Goal: Information Seeking & Learning: Learn about a topic

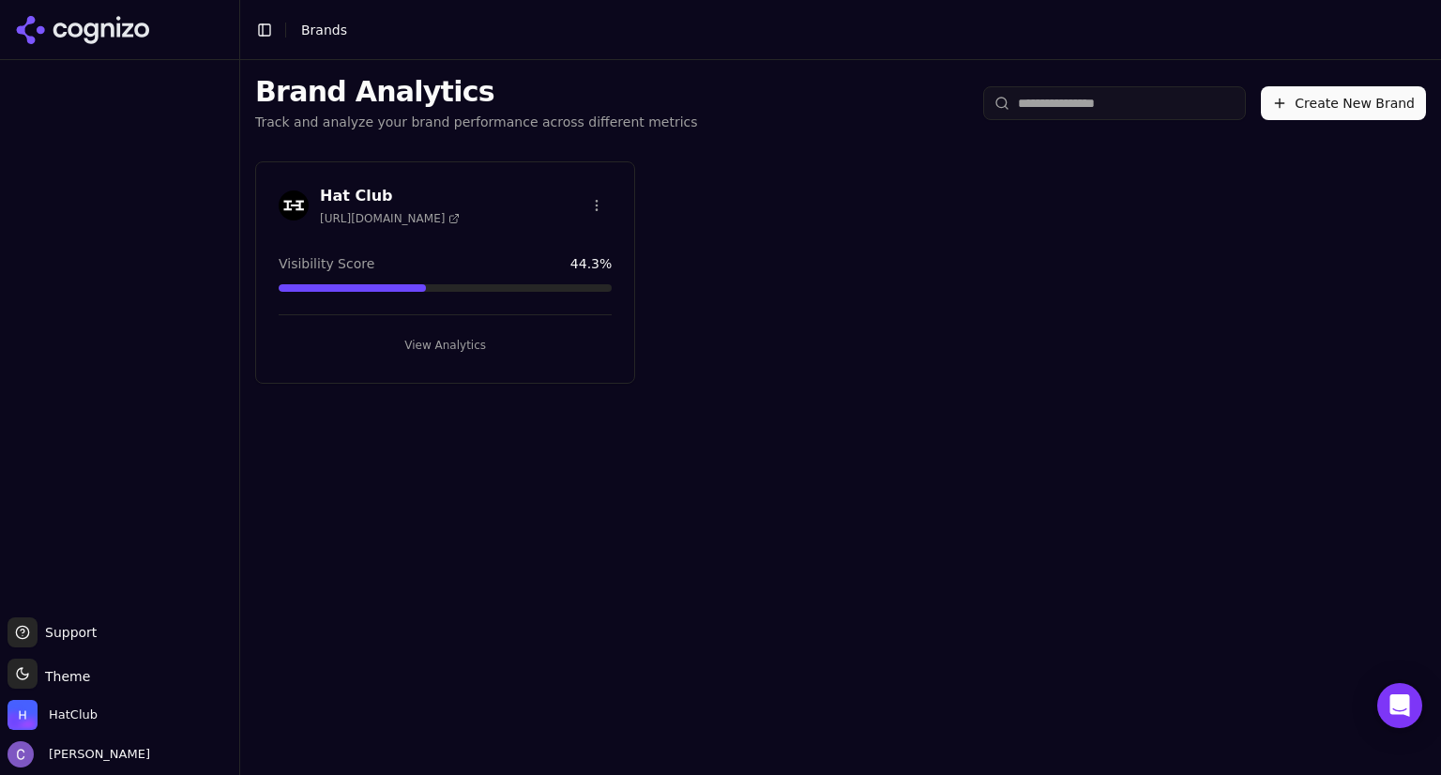
click at [502, 331] on button "View Analytics" at bounding box center [445, 345] width 333 height 30
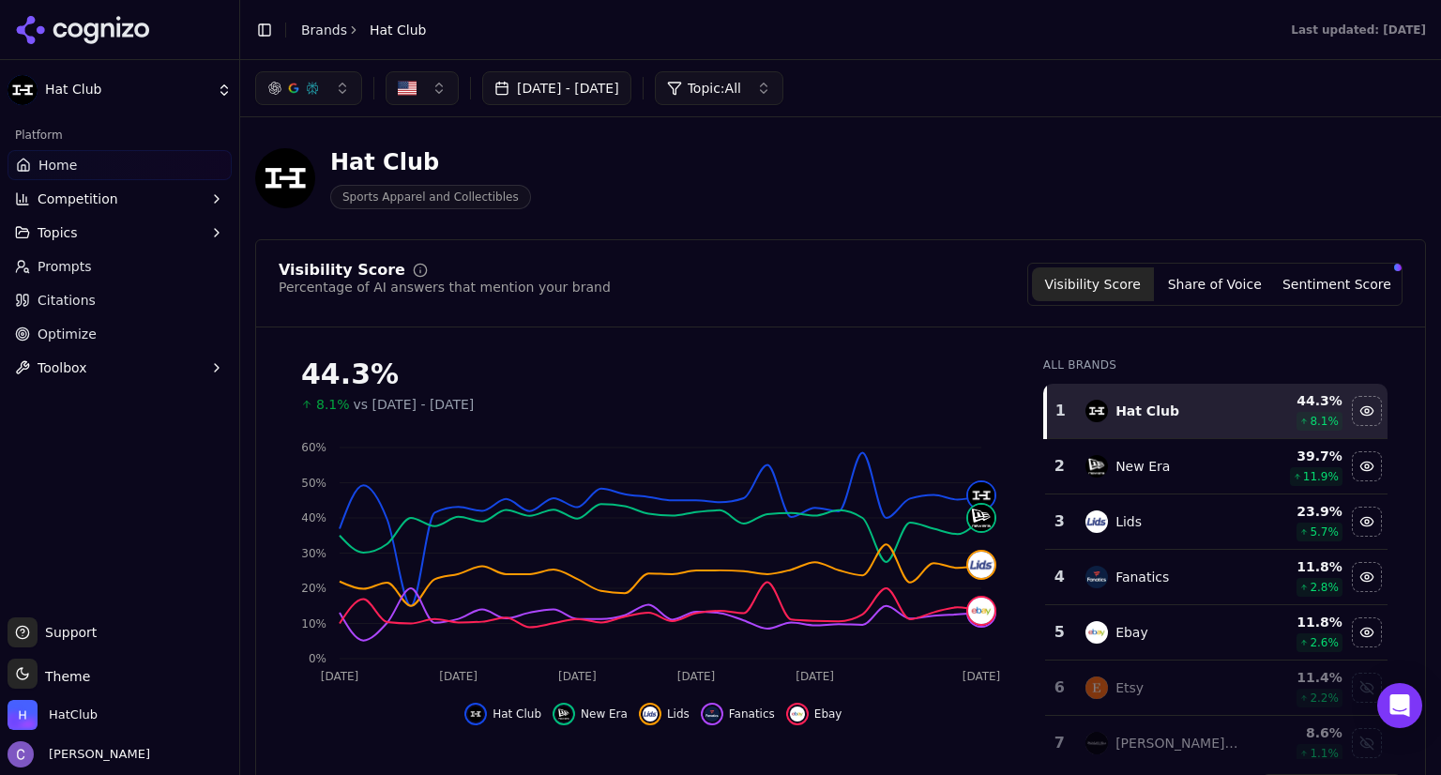
click at [318, 101] on button "button" at bounding box center [308, 88] width 107 height 34
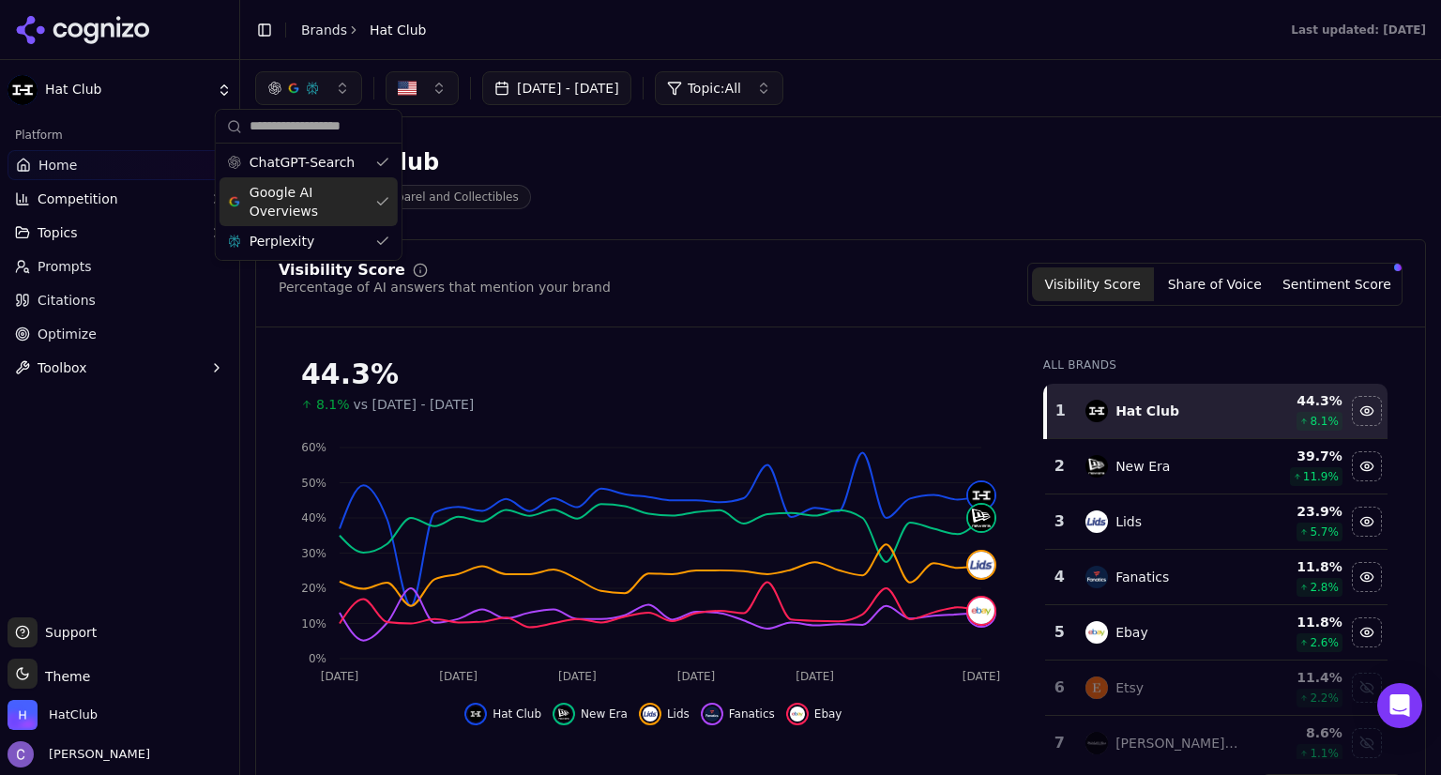
click at [383, 196] on div "Google AI Overviews" at bounding box center [308, 201] width 178 height 49
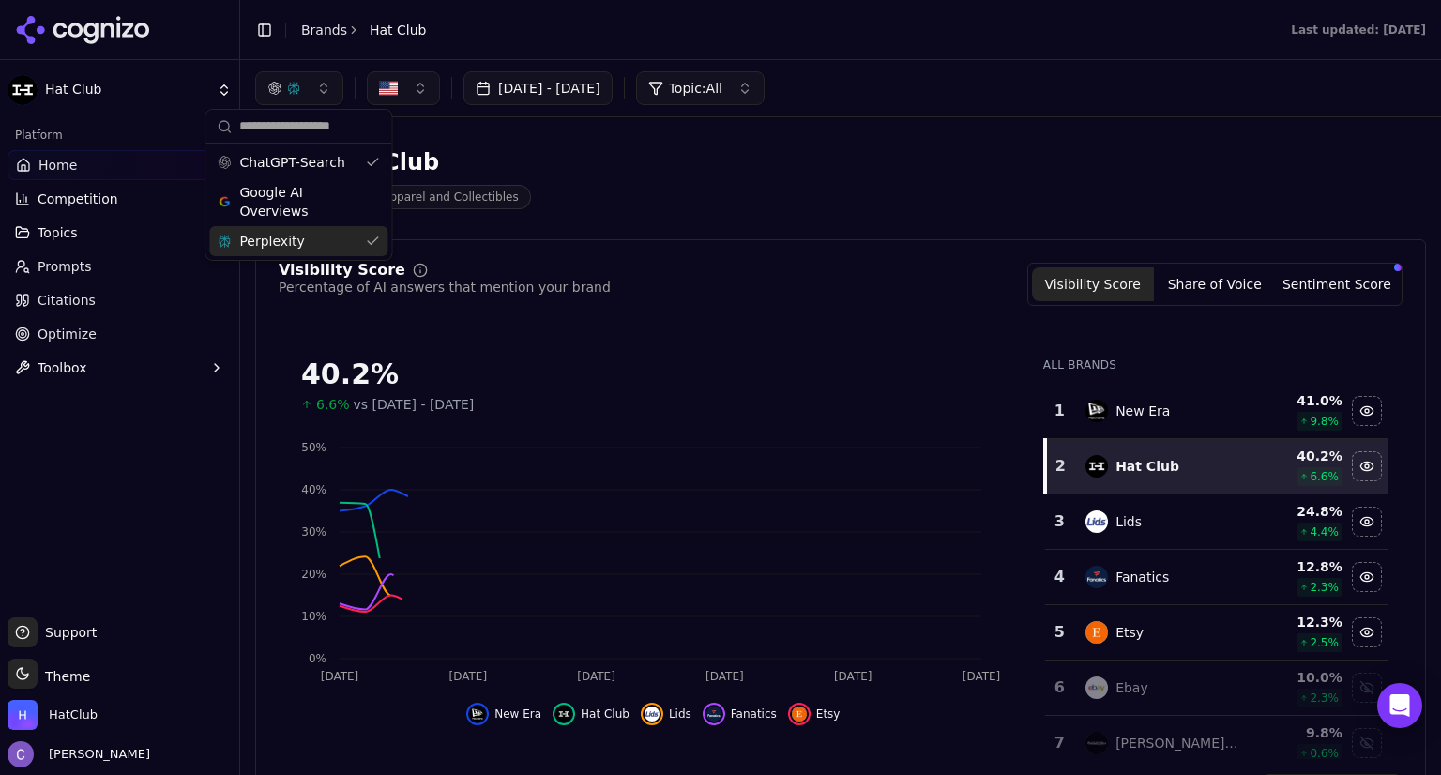
click at [373, 236] on div "Perplexity" at bounding box center [298, 241] width 178 height 30
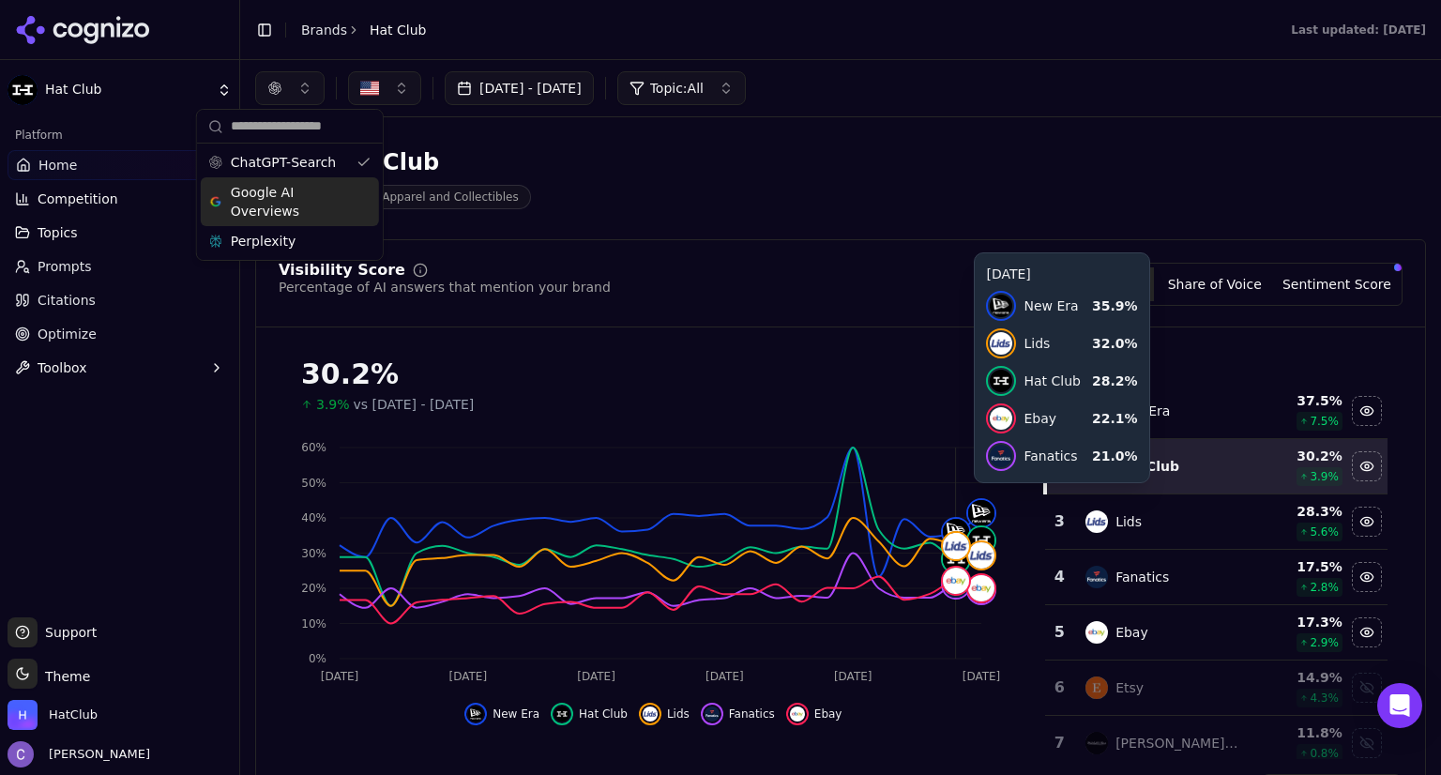
click at [374, 204] on div "Google AI Overviews" at bounding box center [290, 201] width 178 height 49
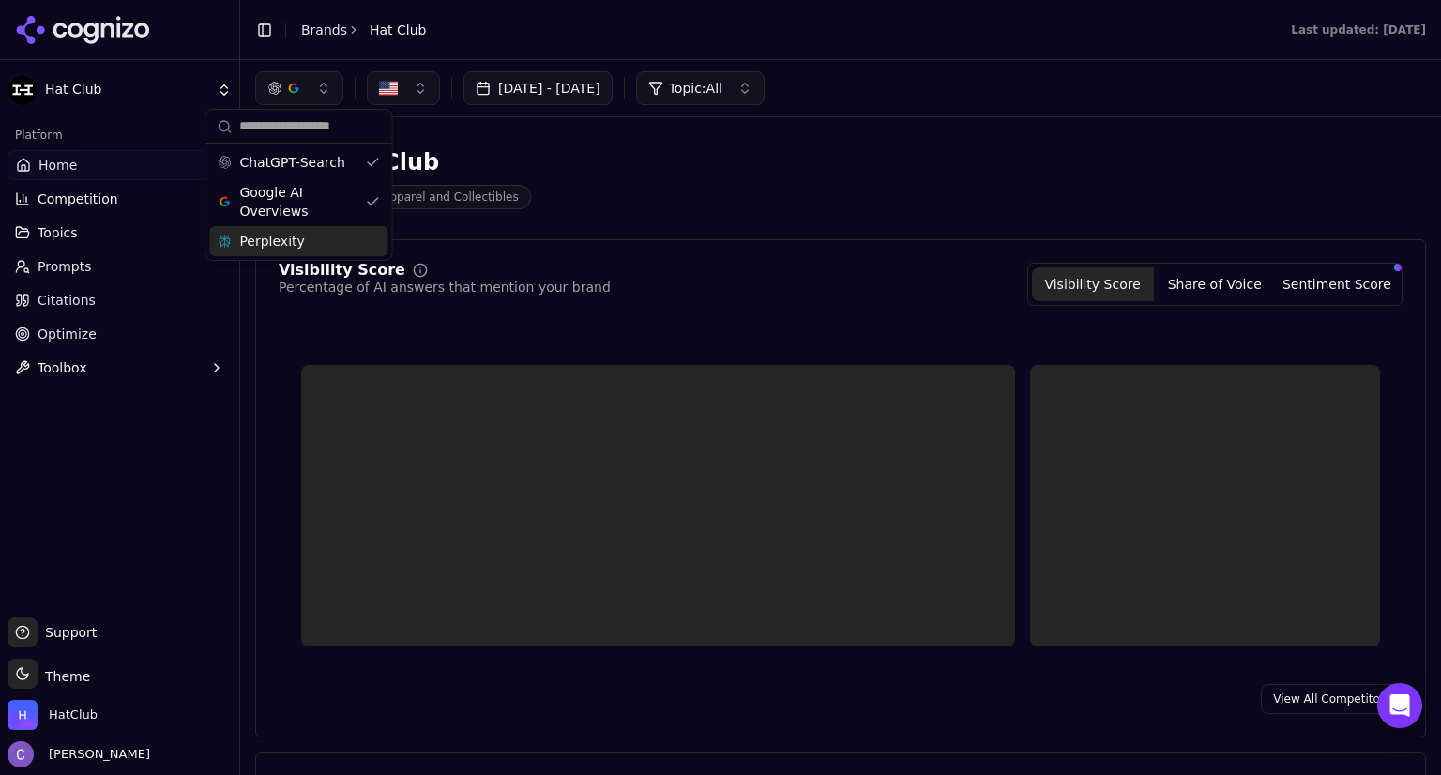
click at [371, 247] on div "Perplexity" at bounding box center [298, 241] width 178 height 30
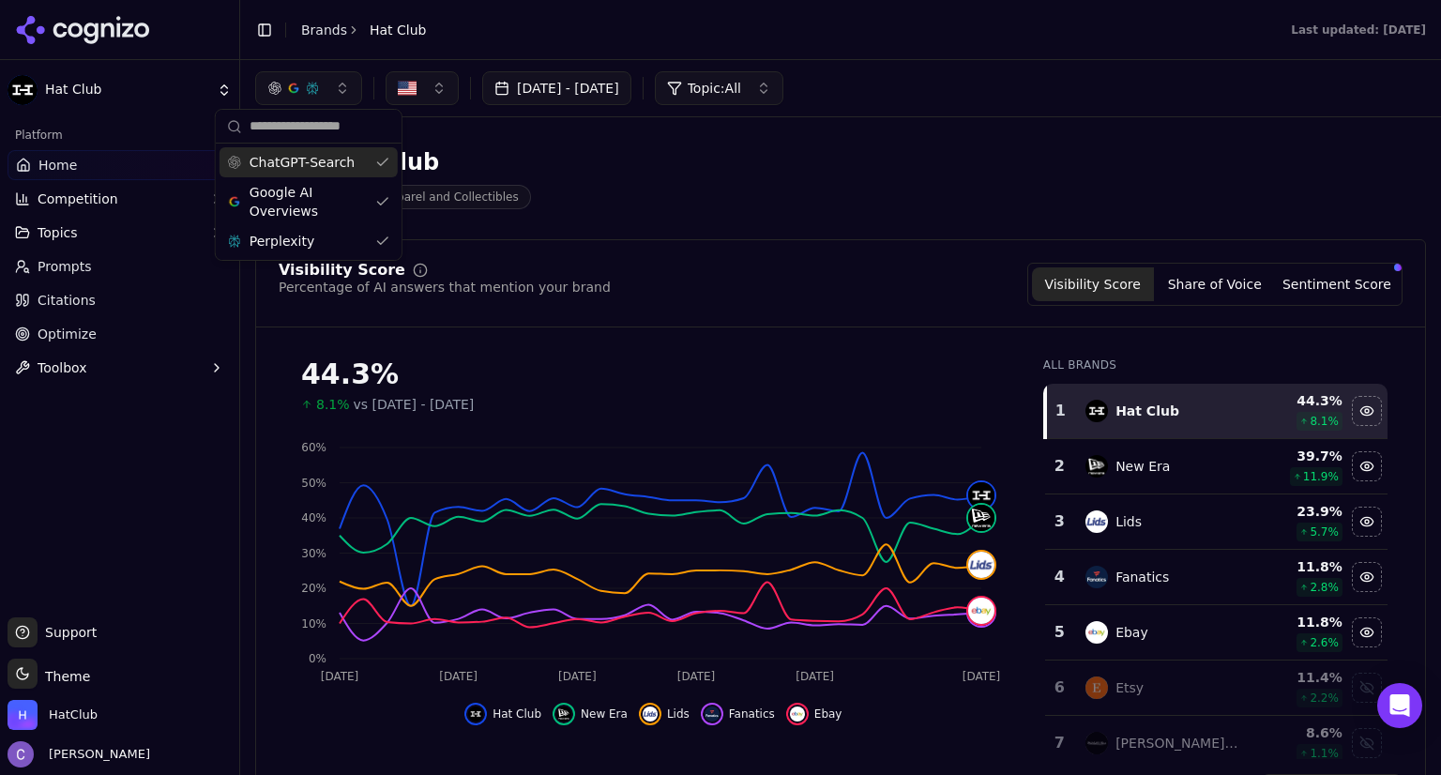
click at [99, 174] on link "Home" at bounding box center [120, 165] width 224 height 30
